Goal: Task Accomplishment & Management: Complete application form

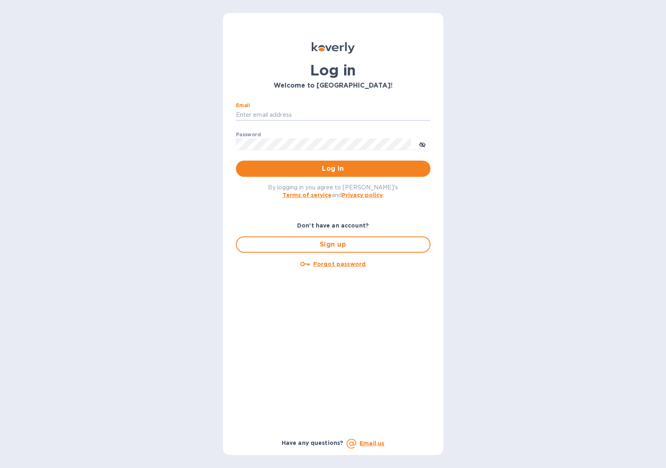
type input "[EMAIL_ADDRESS][DOMAIN_NAME]"
click at [334, 168] on span "Log in" at bounding box center [333, 169] width 182 height 10
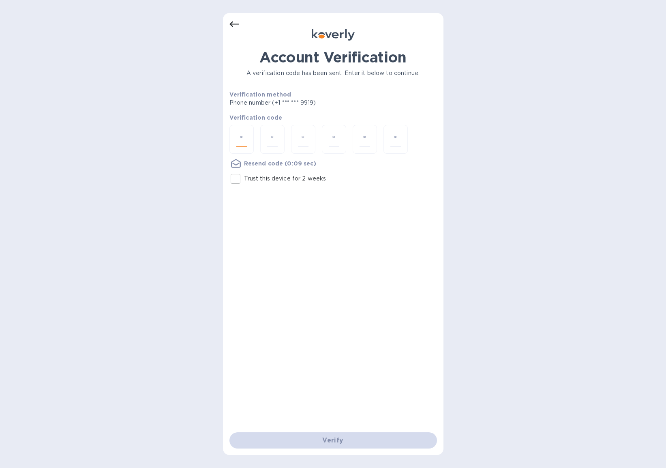
click at [244, 135] on input "number" at bounding box center [241, 139] width 11 height 15
type input "3"
type input "7"
type input "1"
type input "8"
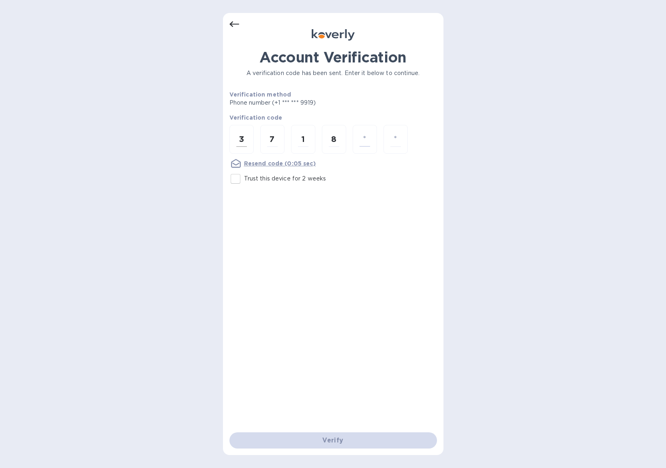
type input "4"
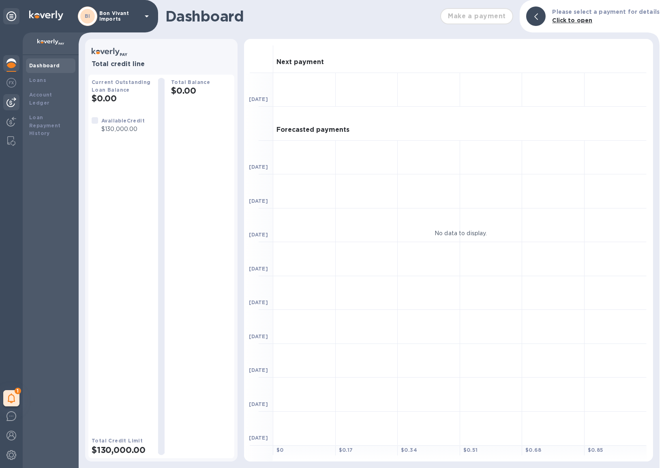
click at [12, 102] on img at bounding box center [11, 102] width 10 height 10
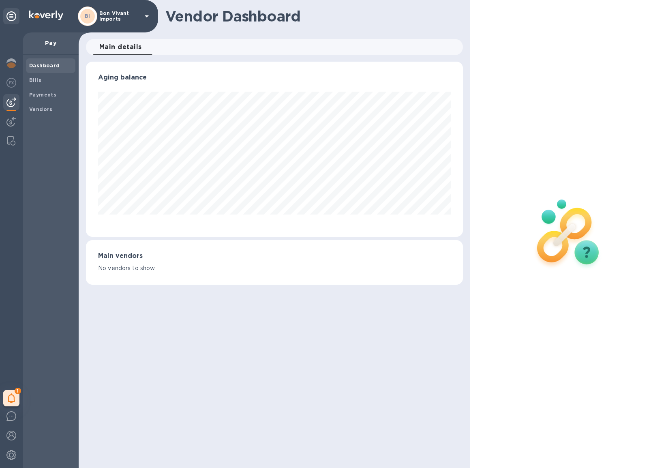
scroll to position [175, 377]
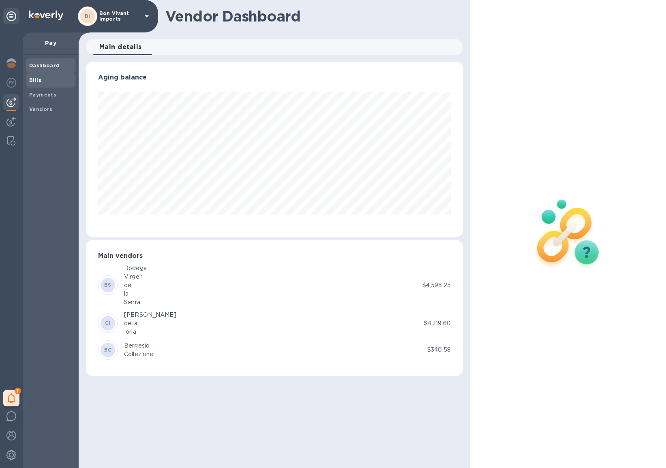
click at [51, 76] on span "Bills" at bounding box center [50, 80] width 43 height 8
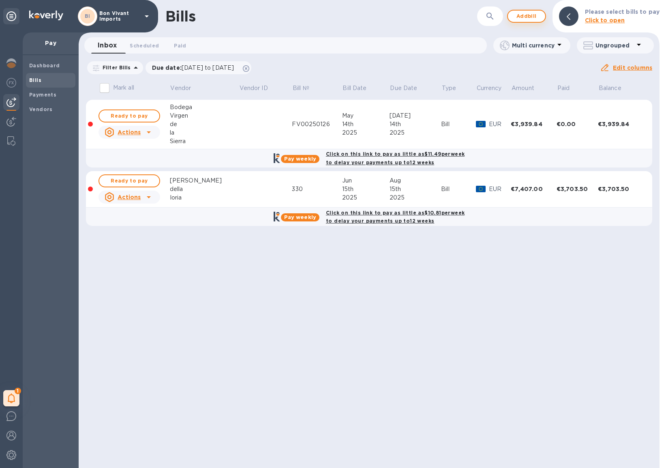
click at [528, 13] on span "Add bill" at bounding box center [526, 16] width 24 height 10
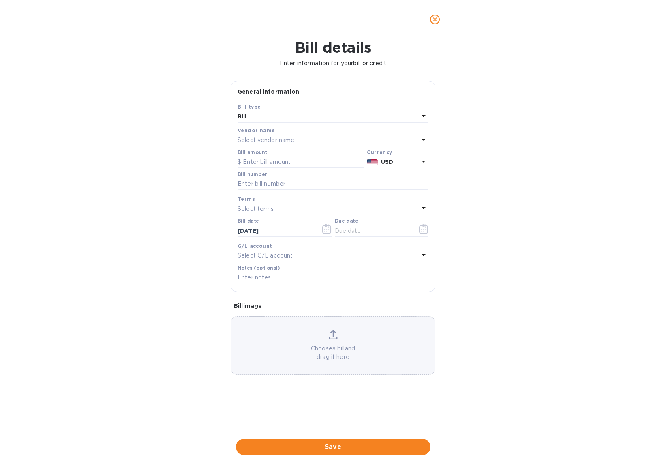
click at [275, 141] on p "Select vendor name" at bounding box center [265, 140] width 57 height 9
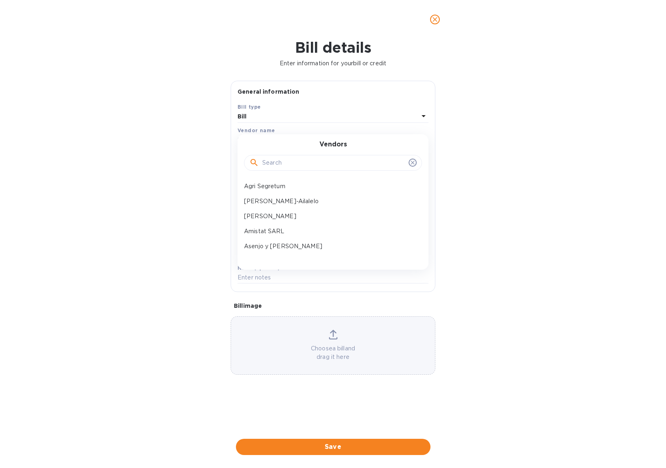
click at [272, 159] on input "text" at bounding box center [333, 163] width 143 height 12
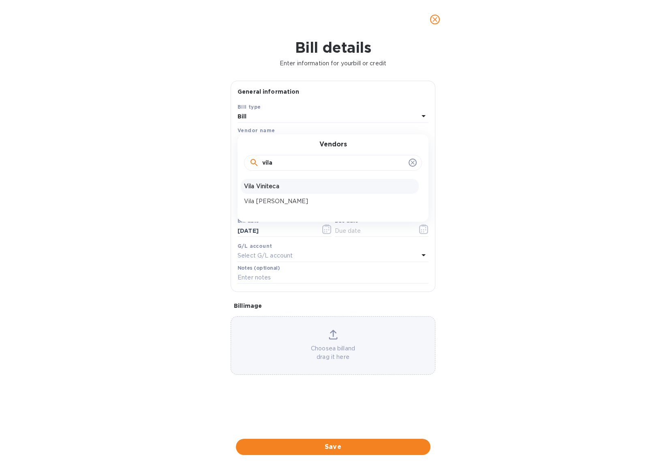
type input "vila"
click at [267, 187] on p "Vila Viniteca" at bounding box center [329, 186] width 171 height 9
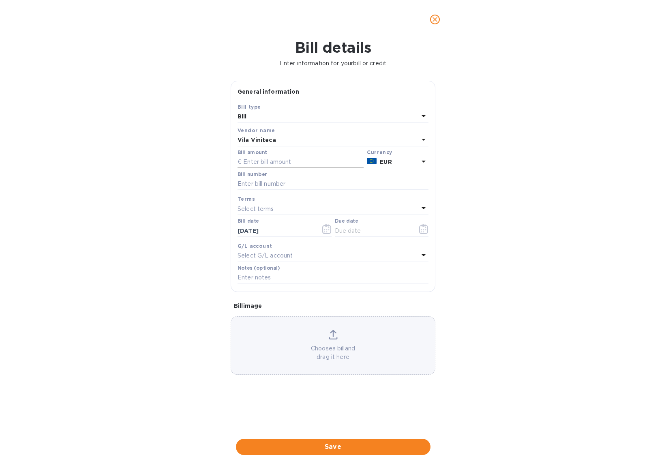
click at [283, 162] on input "text" at bounding box center [300, 162] width 126 height 12
type input "2,070"
type input "PV-N25-109308"
click at [327, 226] on icon "button" at bounding box center [326, 229] width 9 height 10
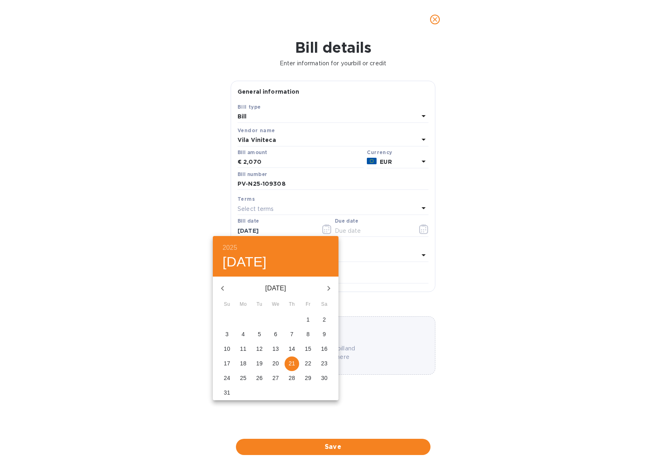
click at [276, 332] on p "6" at bounding box center [275, 334] width 3 height 8
type input "08/06/2025"
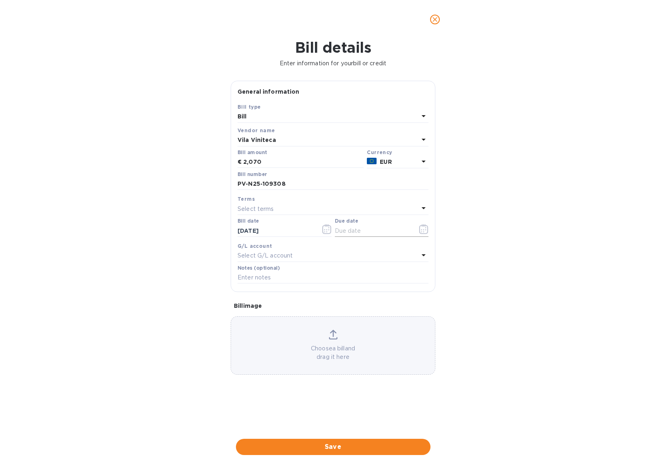
click at [423, 230] on icon "button" at bounding box center [423, 229] width 9 height 10
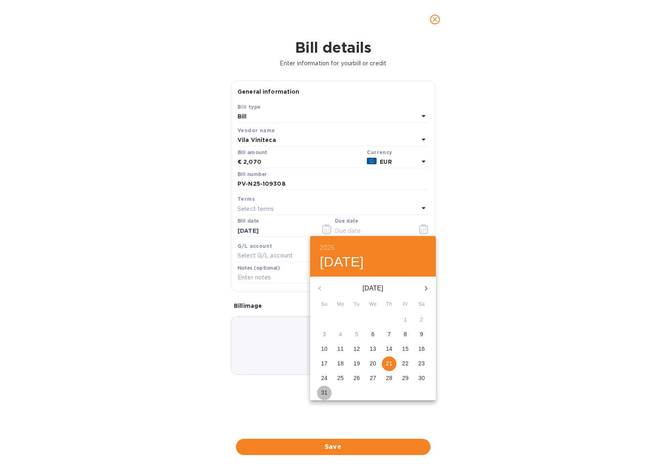
click at [322, 391] on p "31" at bounding box center [324, 392] width 6 height 8
type input "08/31/2025"
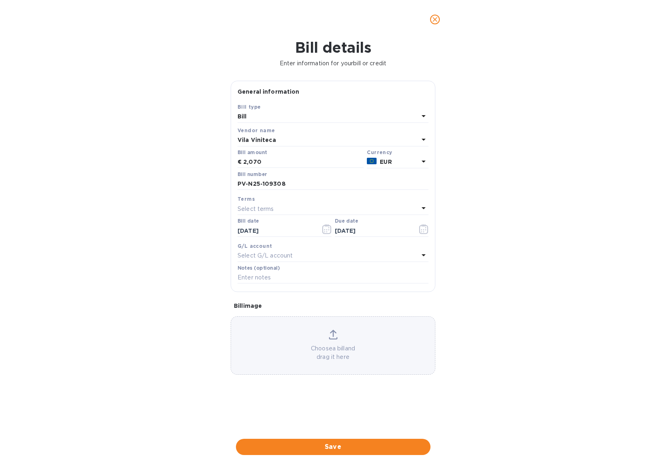
click at [327, 354] on p "Choose a bill and drag it here" at bounding box center [333, 352] width 204 height 17
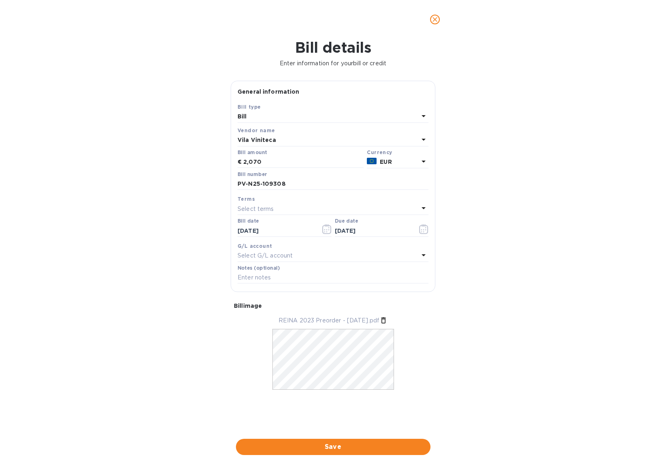
click at [365, 442] on span "Save" at bounding box center [333, 447] width 182 height 10
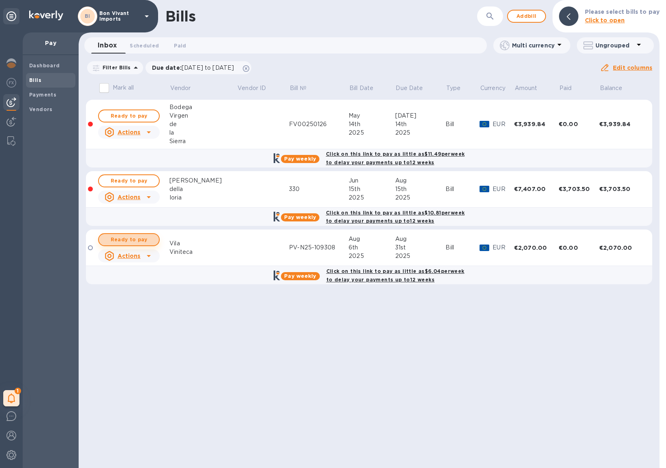
click at [136, 238] on span "Ready to pay" at bounding box center [128, 240] width 47 height 10
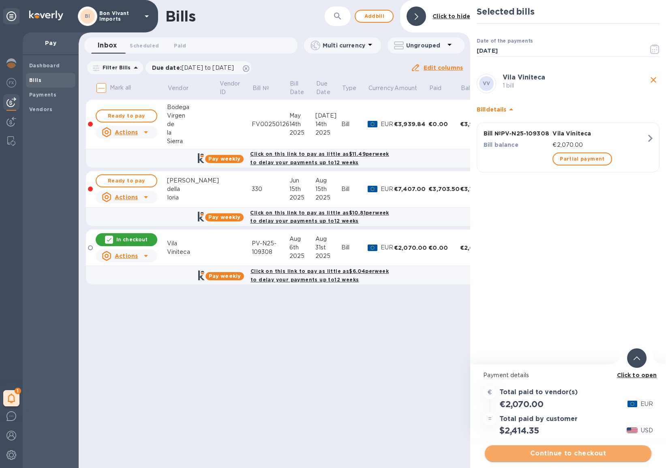
click at [609, 454] on span "Continue to checkout" at bounding box center [568, 453] width 154 height 10
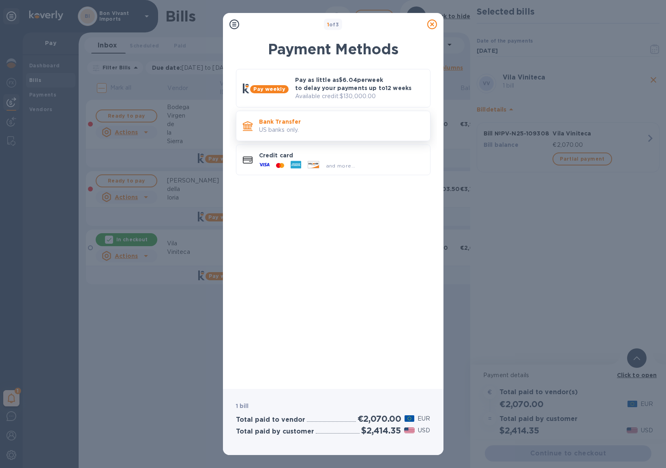
click at [295, 120] on p "Bank Transfer" at bounding box center [341, 122] width 165 height 8
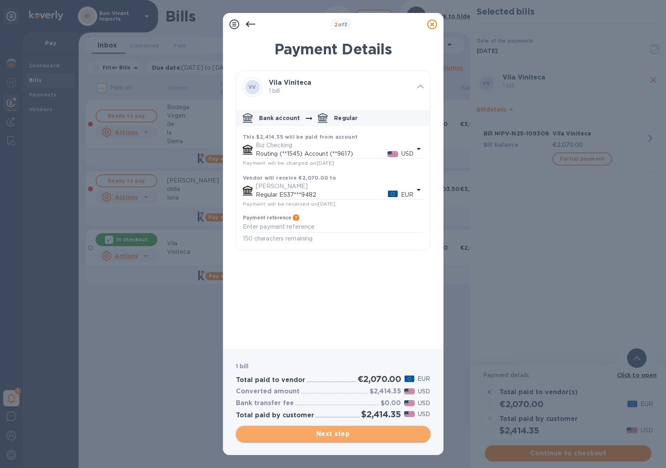
click at [386, 432] on span "Next step" at bounding box center [333, 434] width 182 height 10
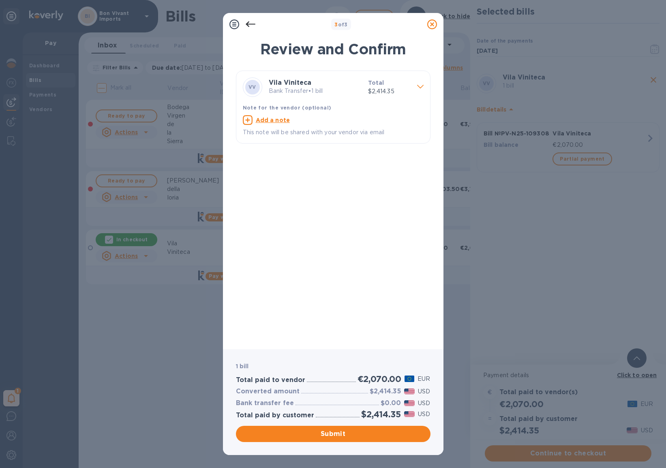
click at [266, 118] on u "Add a note" at bounding box center [273, 120] width 34 height 6
click at [265, 118] on textarea at bounding box center [327, 121] width 168 height 6
type textarea "Factura PV-N25-109308"
click at [368, 434] on span "Submit" at bounding box center [333, 434] width 182 height 10
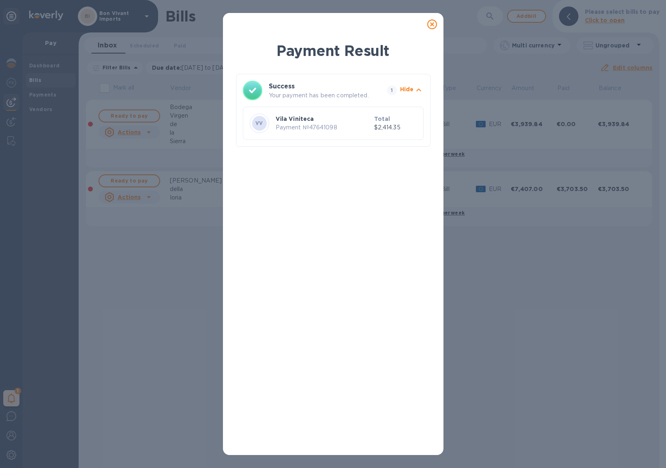
click at [432, 22] on icon at bounding box center [432, 24] width 10 height 10
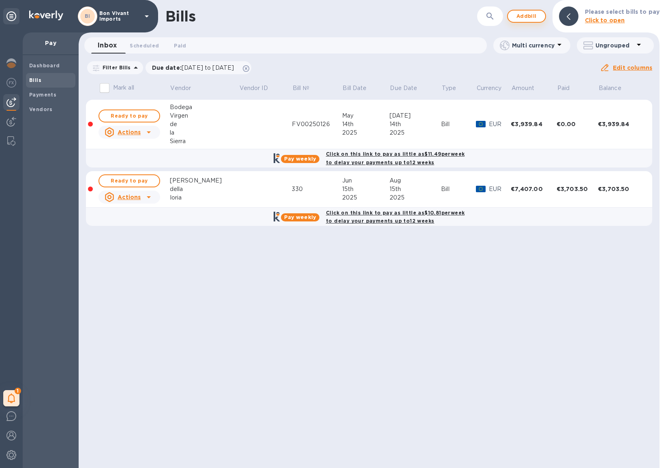
click at [531, 16] on span "Add bill" at bounding box center [526, 16] width 24 height 10
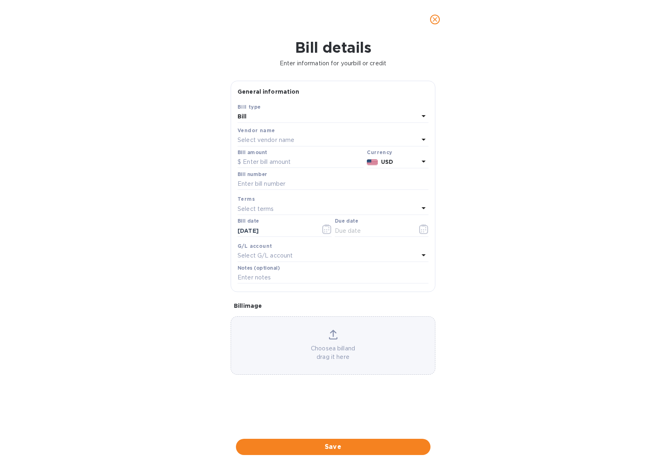
click at [338, 136] on div "Select vendor name" at bounding box center [327, 140] width 181 height 11
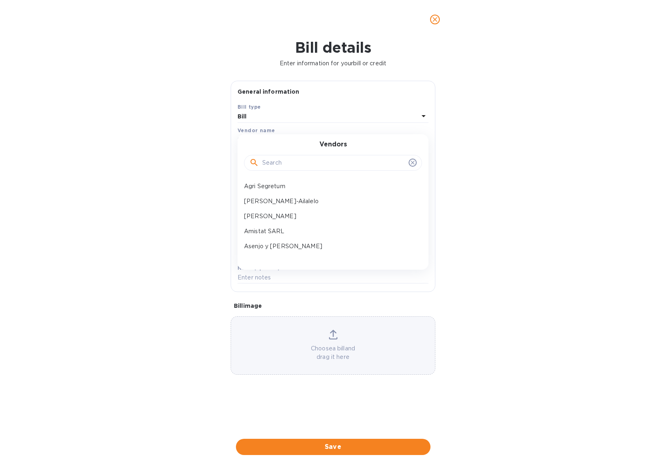
click at [331, 164] on input "text" at bounding box center [333, 163] width 143 height 12
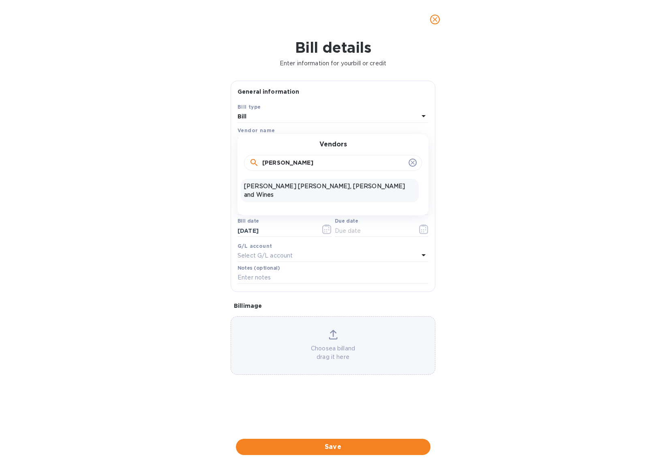
type input "Vieira"
click at [330, 185] on p "Vieira de Sousa, Vines and Wines" at bounding box center [329, 190] width 171 height 17
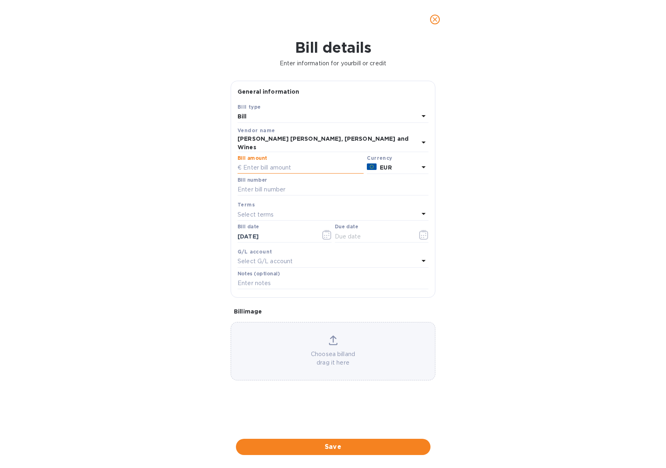
click at [318, 162] on input "text" at bounding box center [300, 168] width 126 height 12
type input "1,590.88"
type input "Fatura FA.2025/108"
click at [323, 230] on icon "button" at bounding box center [326, 235] width 9 height 10
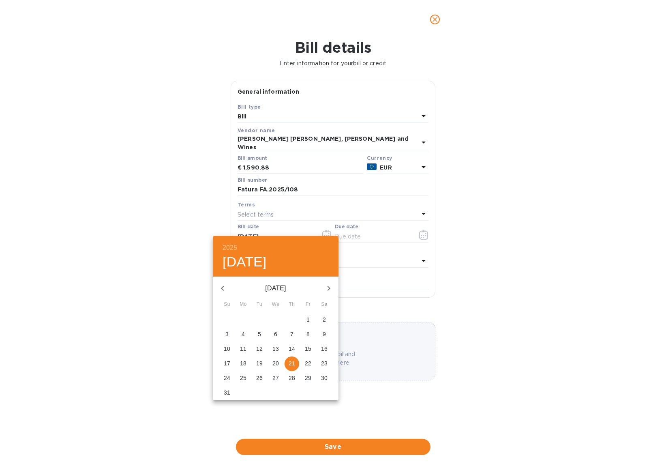
click at [222, 287] on icon "button" at bounding box center [223, 288] width 10 height 10
click at [222, 287] on icon "button" at bounding box center [222, 288] width 3 height 5
click at [326, 284] on icon "button" at bounding box center [329, 288] width 10 height 10
click at [291, 318] on p "5" at bounding box center [291, 319] width 3 height 8
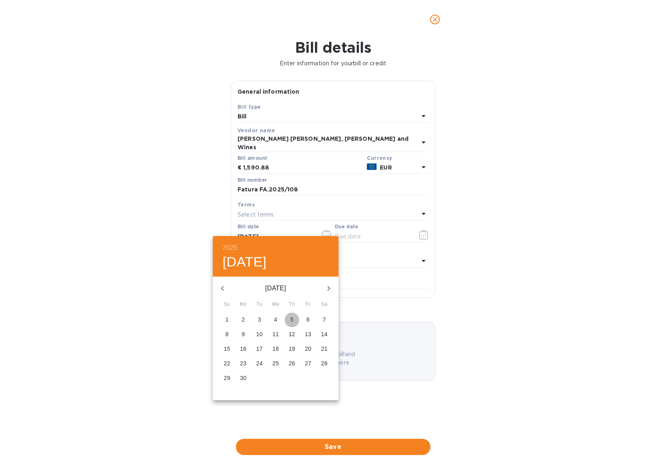
type input "06/05/2025"
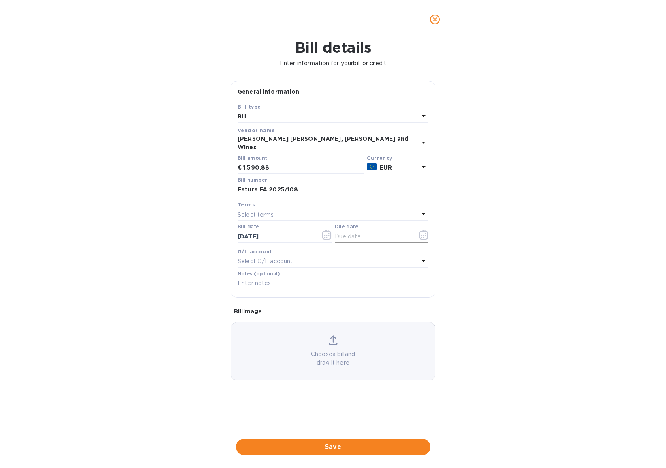
click at [425, 230] on icon "button" at bounding box center [423, 235] width 9 height 10
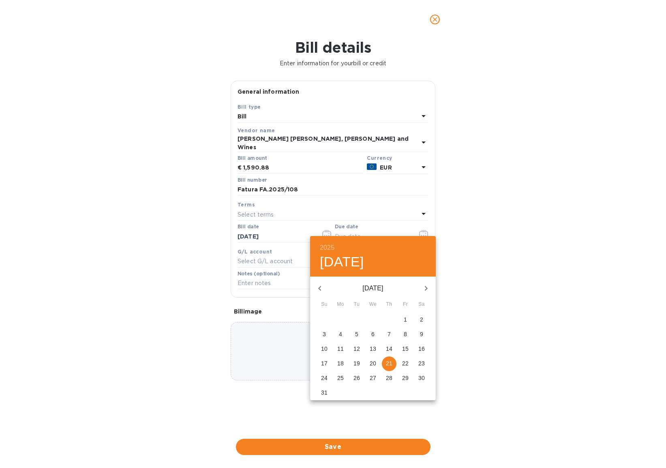
click at [322, 287] on icon "button" at bounding box center [320, 288] width 10 height 10
click at [423, 318] on span "5" at bounding box center [421, 319] width 15 height 8
type input "07/05/2025"
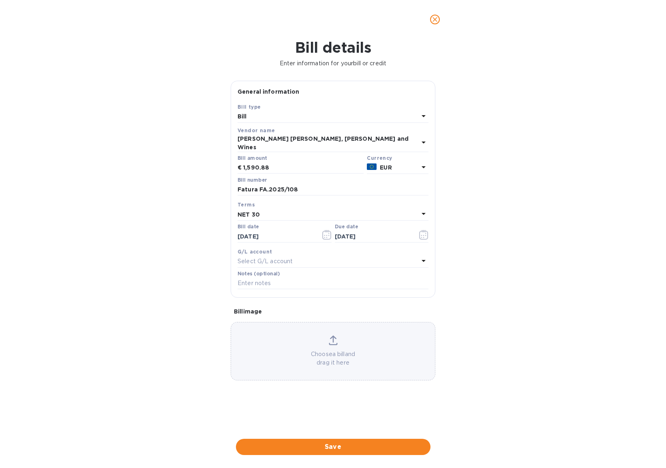
click at [338, 350] on p "Choose a bill and drag it here" at bounding box center [333, 358] width 204 height 17
click at [371, 442] on span "Save" at bounding box center [333, 447] width 182 height 10
